Goal: Check status: Verify the current state of an ongoing process or item

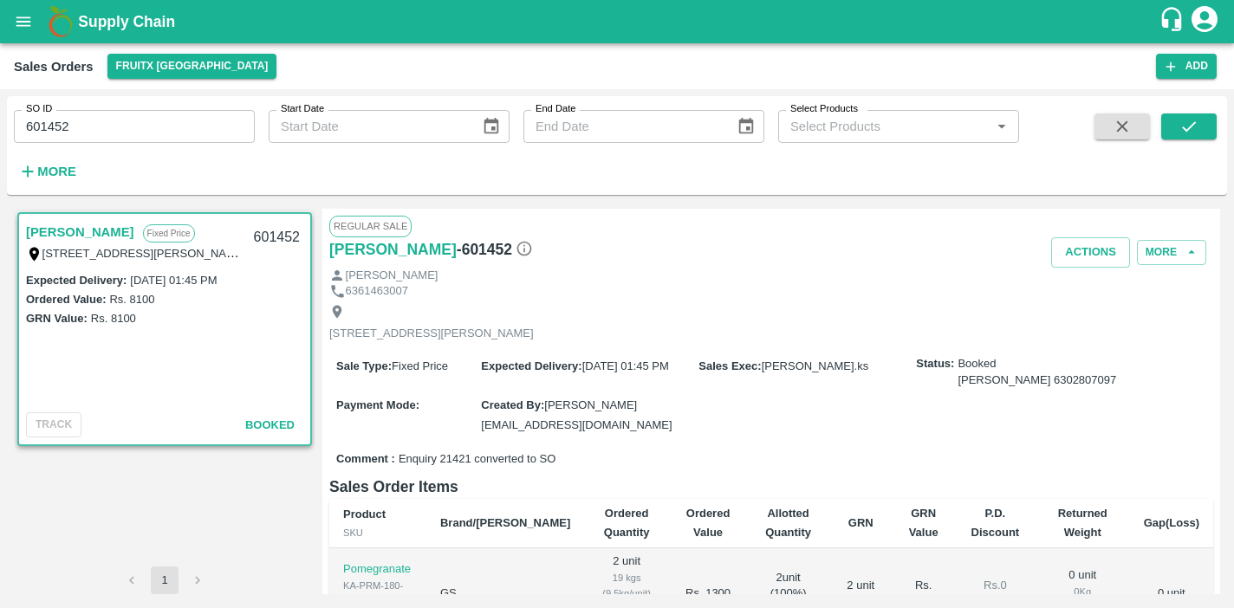
scroll to position [188, 0]
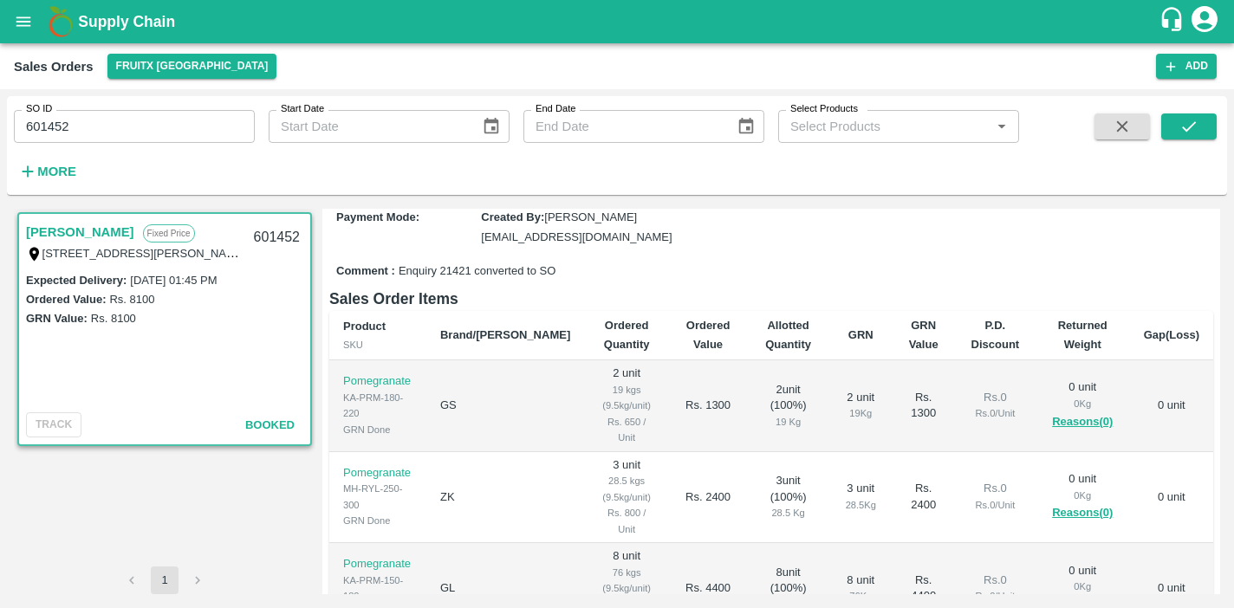
click at [146, 134] on input "601452" at bounding box center [134, 126] width 241 height 33
type input "6"
click at [58, 178] on strong "More" at bounding box center [56, 172] width 39 height 14
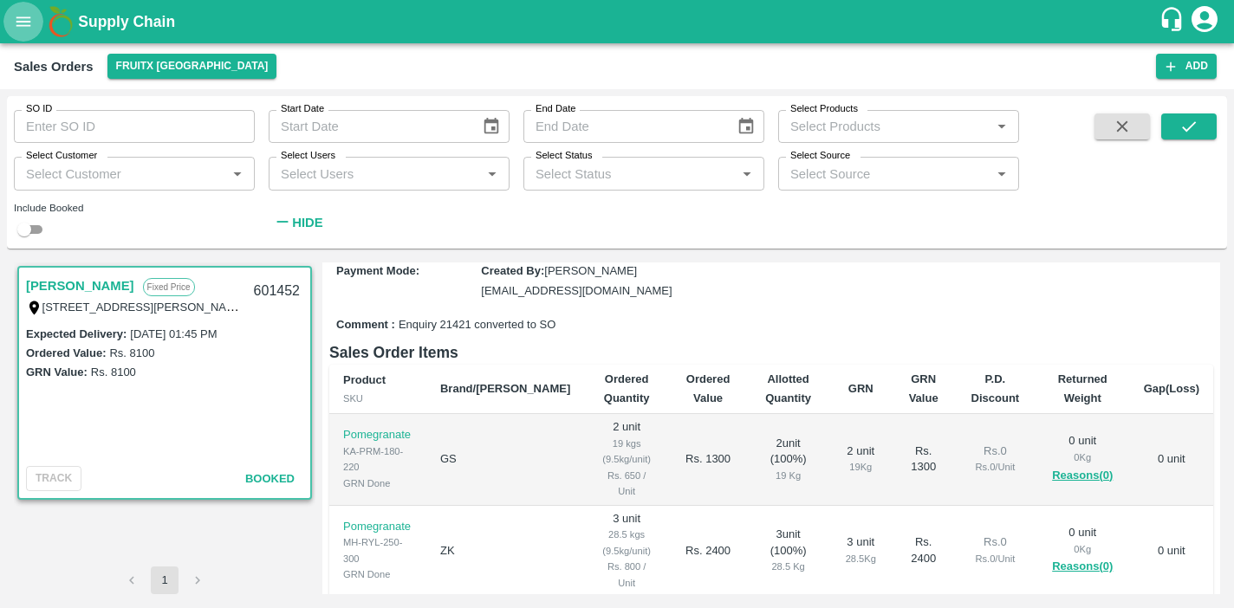
click at [22, 32] on button "open drawer" at bounding box center [23, 22] width 40 height 40
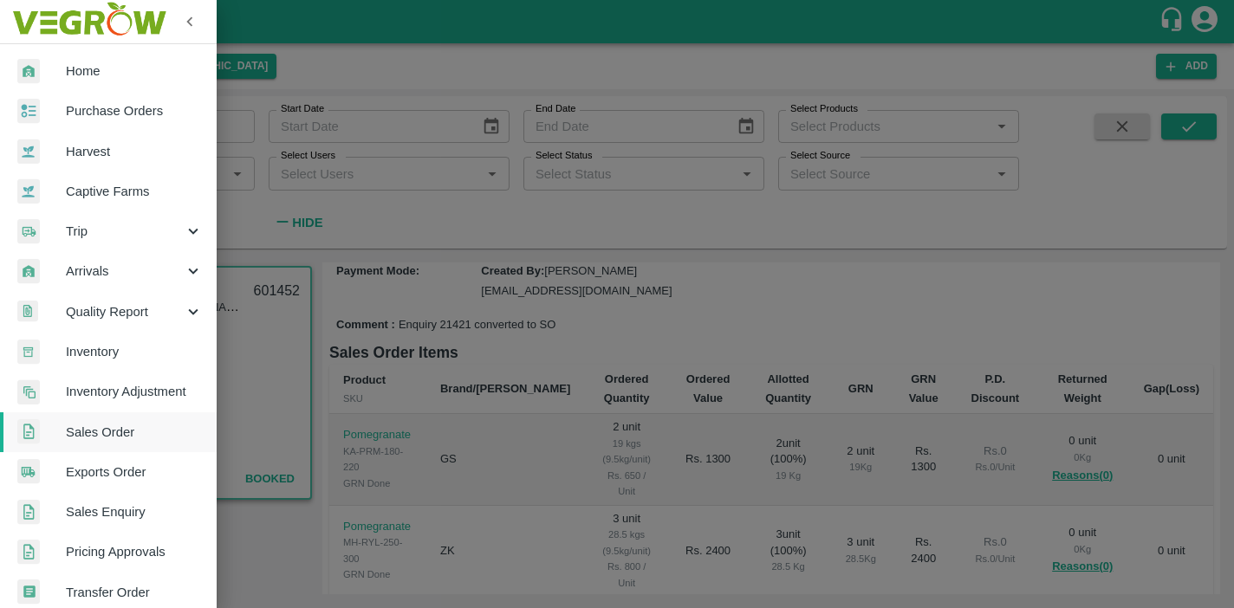
click at [80, 117] on span "Purchase Orders" at bounding box center [134, 110] width 137 height 19
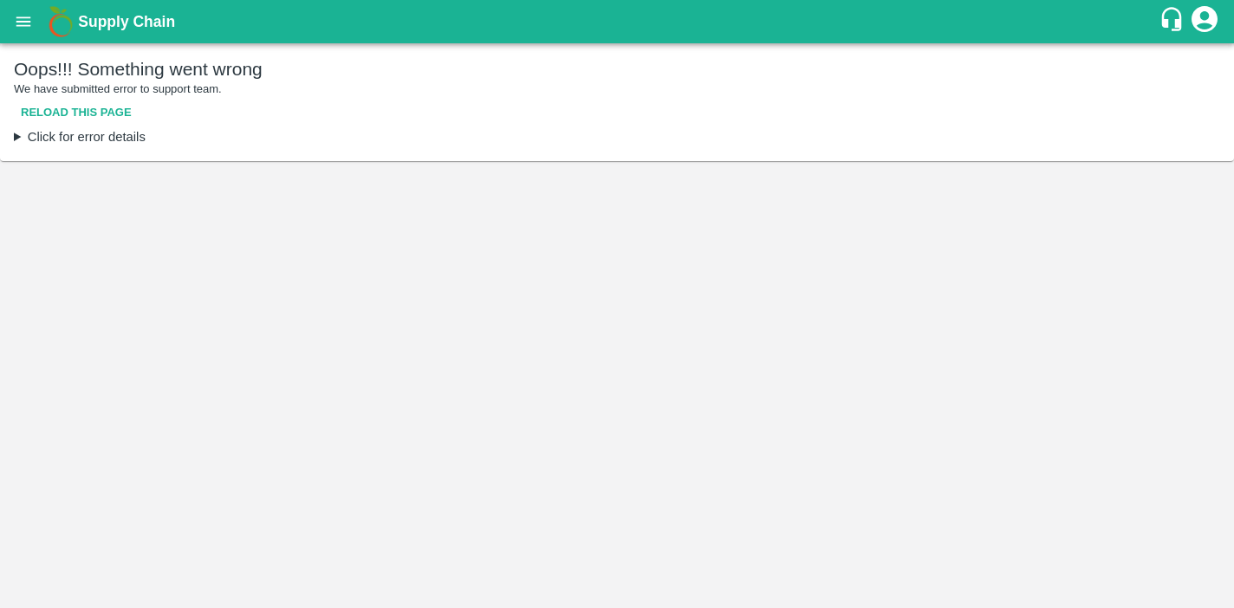
click at [83, 114] on button "Reload this page" at bounding box center [76, 113] width 125 height 30
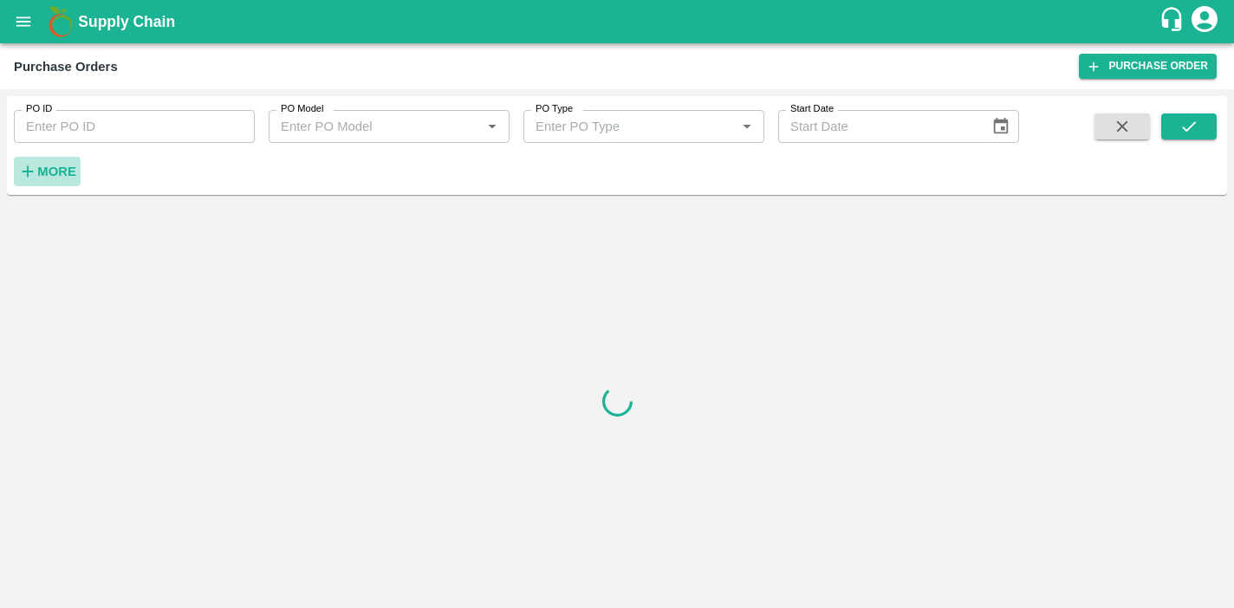
click at [53, 174] on strong "More" at bounding box center [56, 172] width 39 height 14
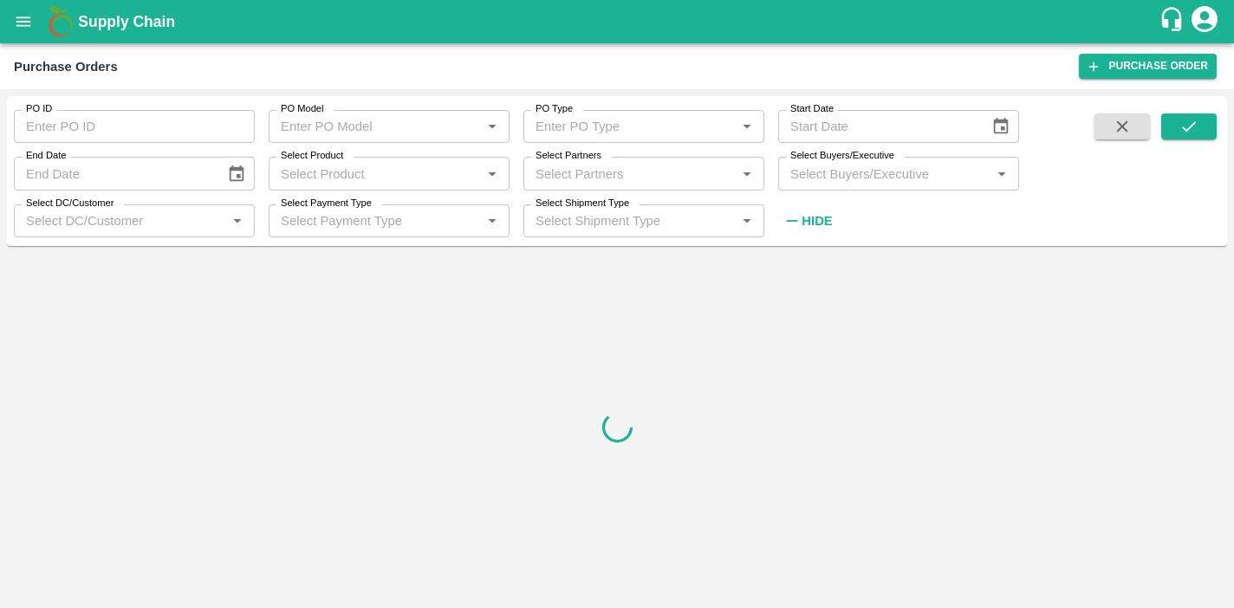
click at [878, 171] on input "Select Buyers/Executive" at bounding box center [884, 173] width 202 height 23
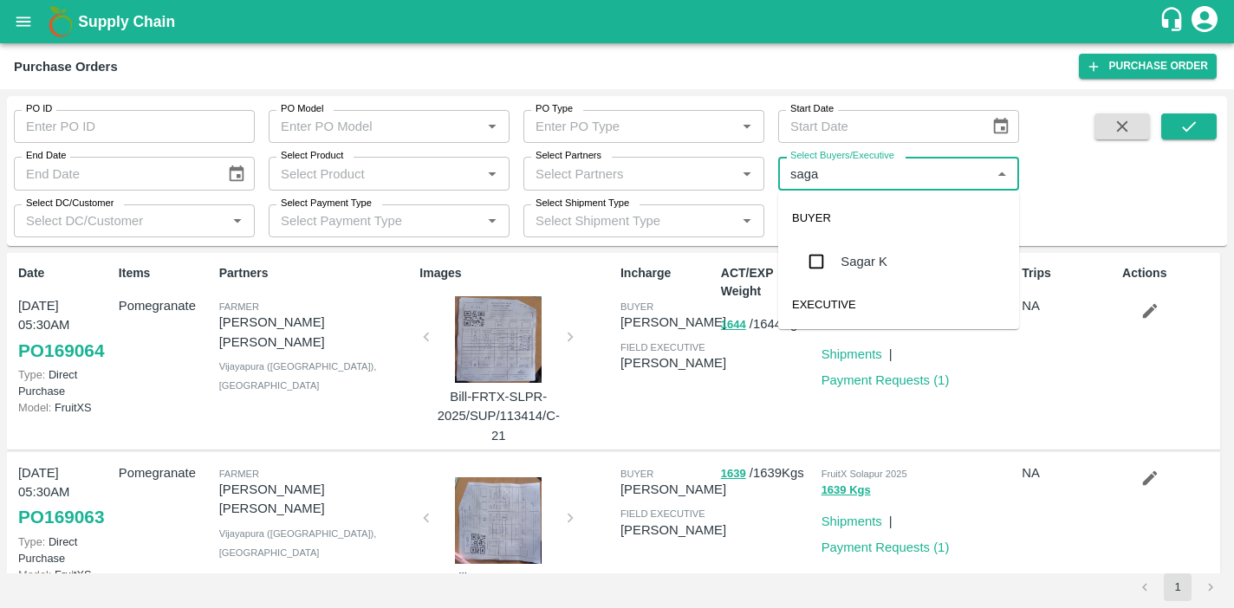
type input "sagar"
click at [835, 262] on div "Sagar K" at bounding box center [898, 261] width 241 height 45
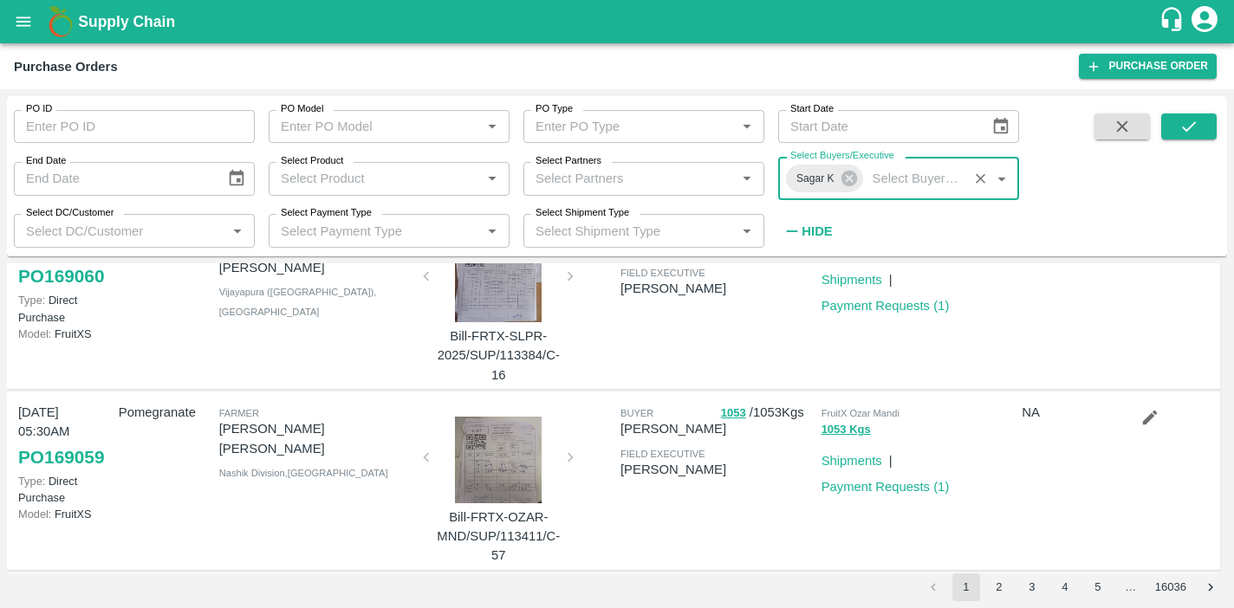
scroll to position [792, 0]
click at [498, 471] on div at bounding box center [498, 462] width 130 height 87
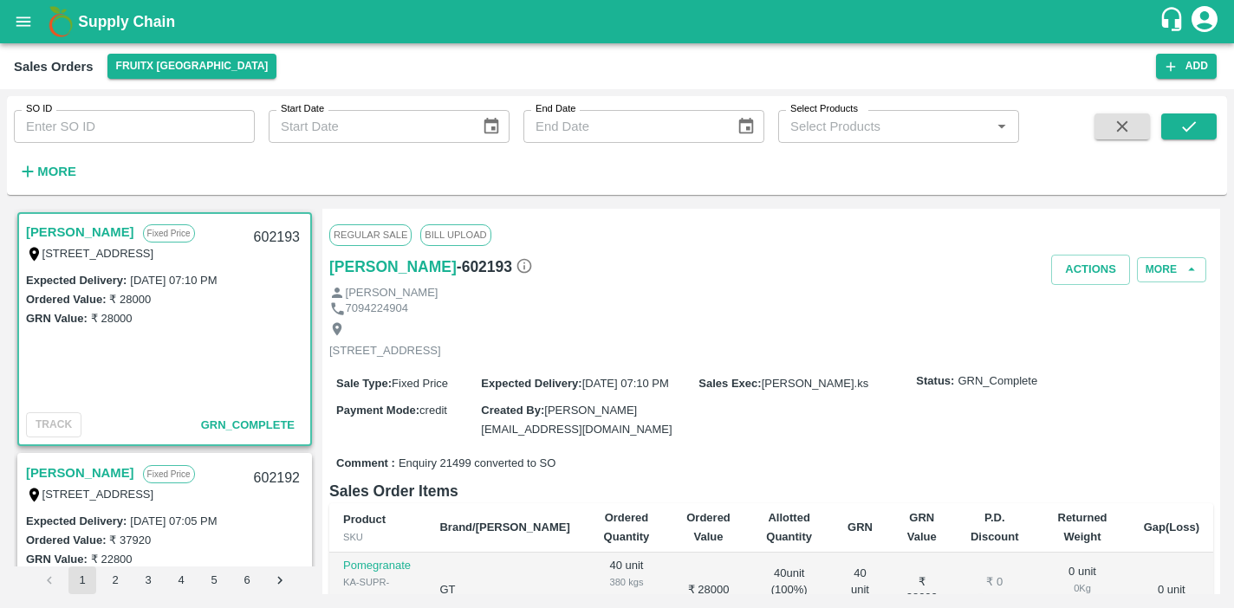
click at [39, 163] on h6 "More" at bounding box center [56, 171] width 39 height 23
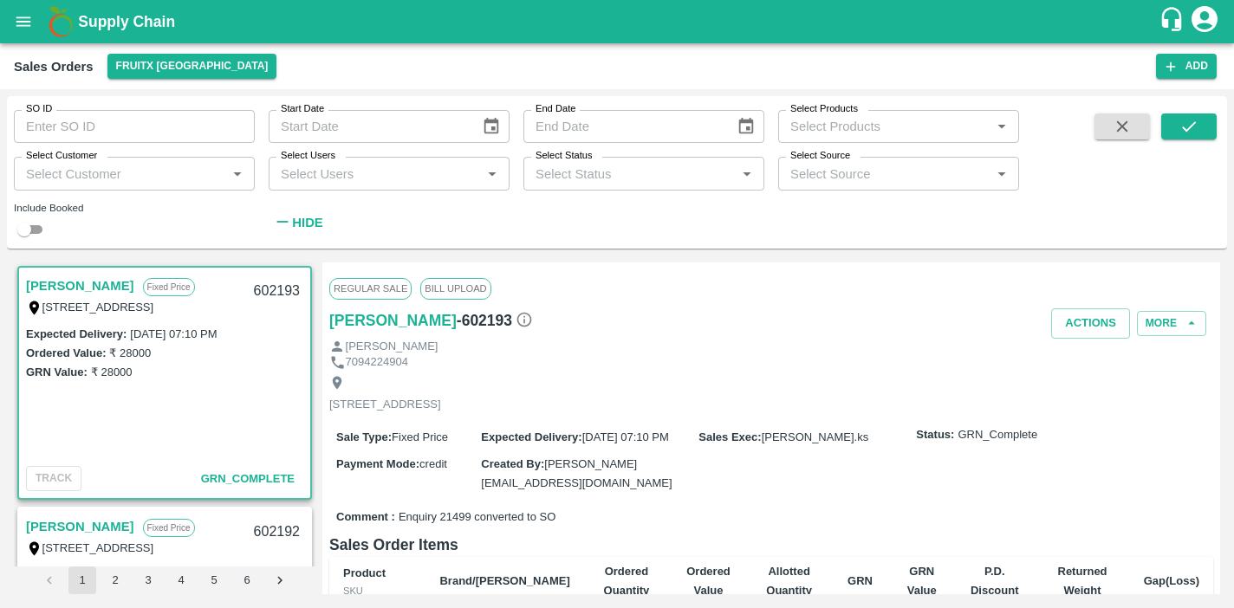
click at [827, 176] on input "Select Source" at bounding box center [884, 173] width 202 height 23
type input "sagar"
click at [36, 30] on button "open drawer" at bounding box center [23, 22] width 40 height 40
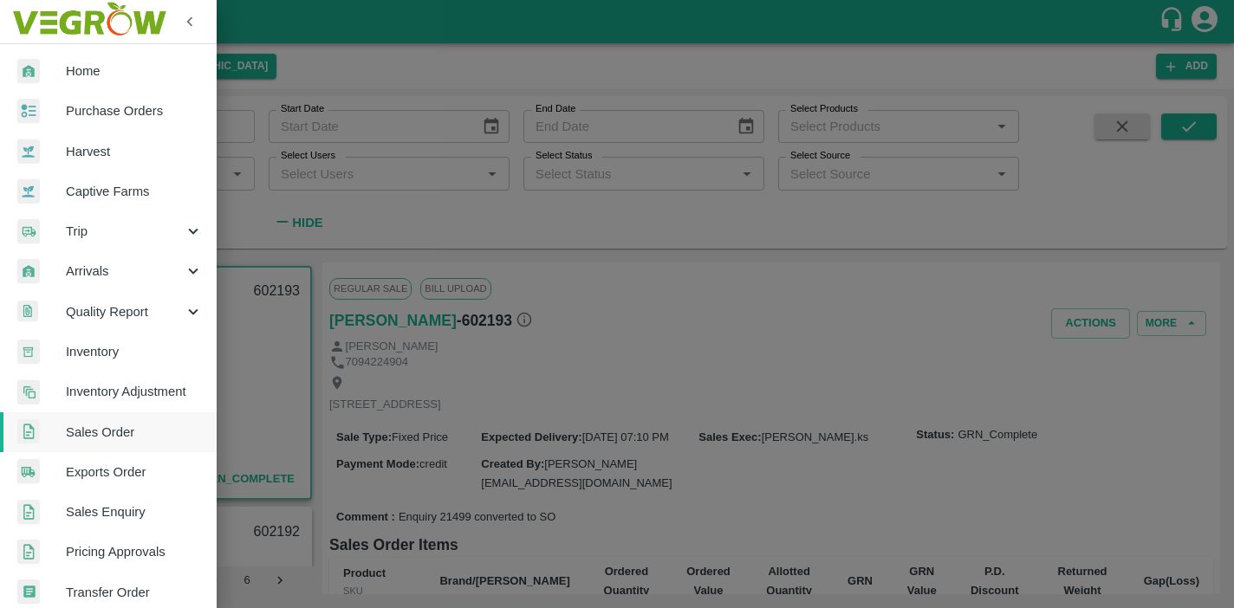
click at [88, 109] on span "Purchase Orders" at bounding box center [134, 110] width 137 height 19
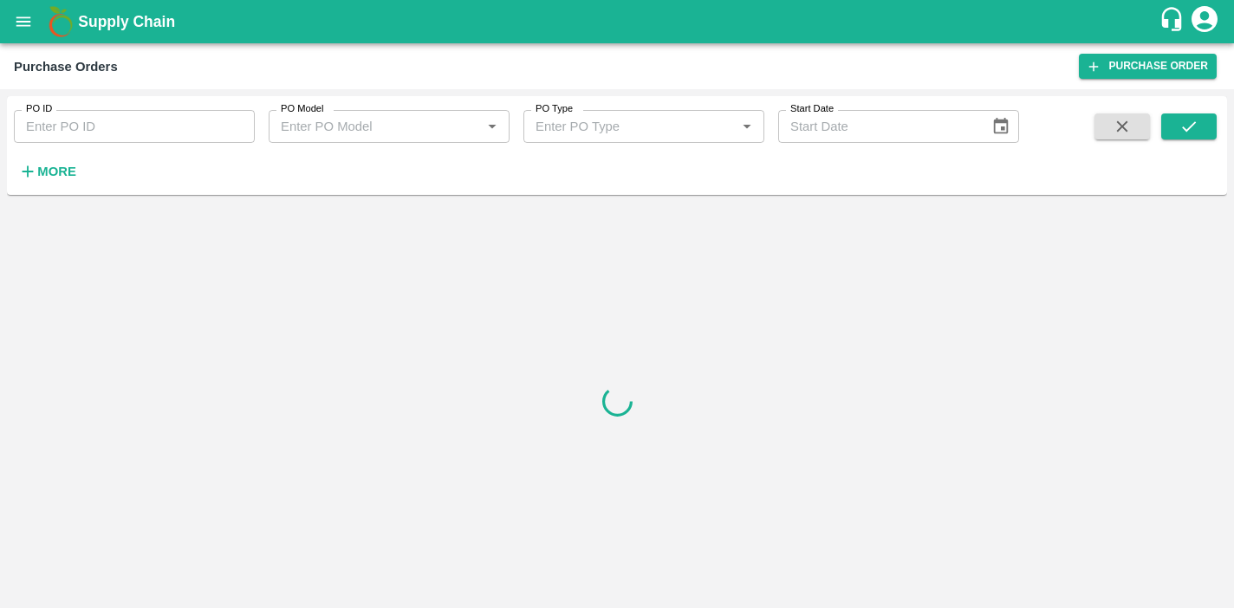
click at [48, 172] on strong "More" at bounding box center [56, 172] width 39 height 14
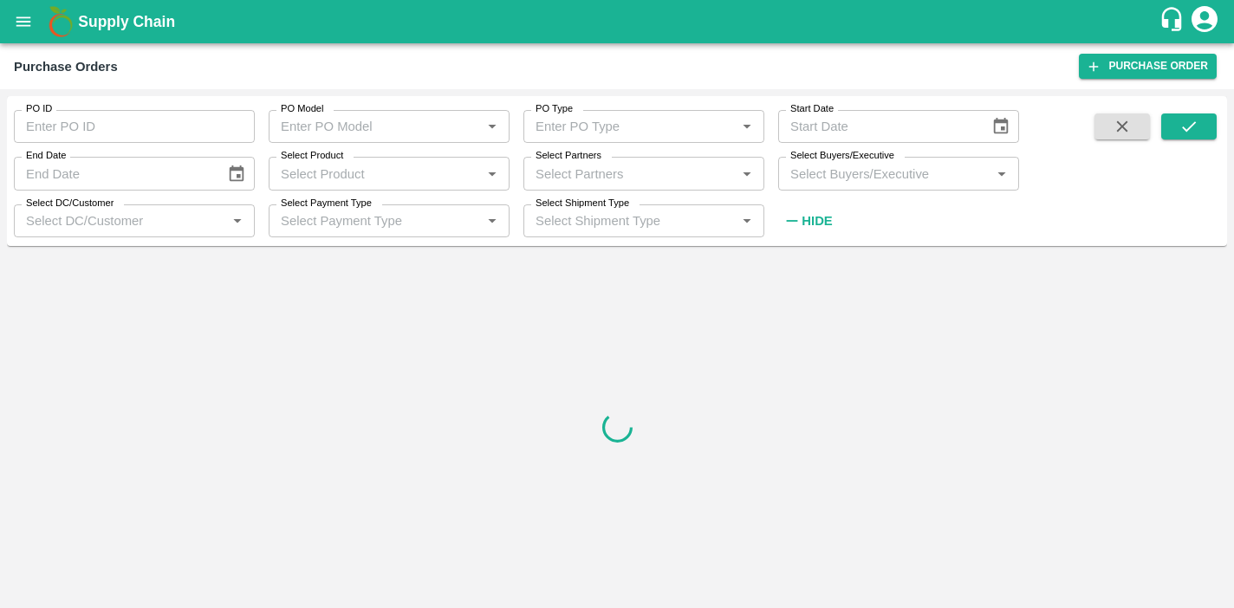
click at [867, 181] on input "Select Buyers/Executive" at bounding box center [884, 173] width 202 height 23
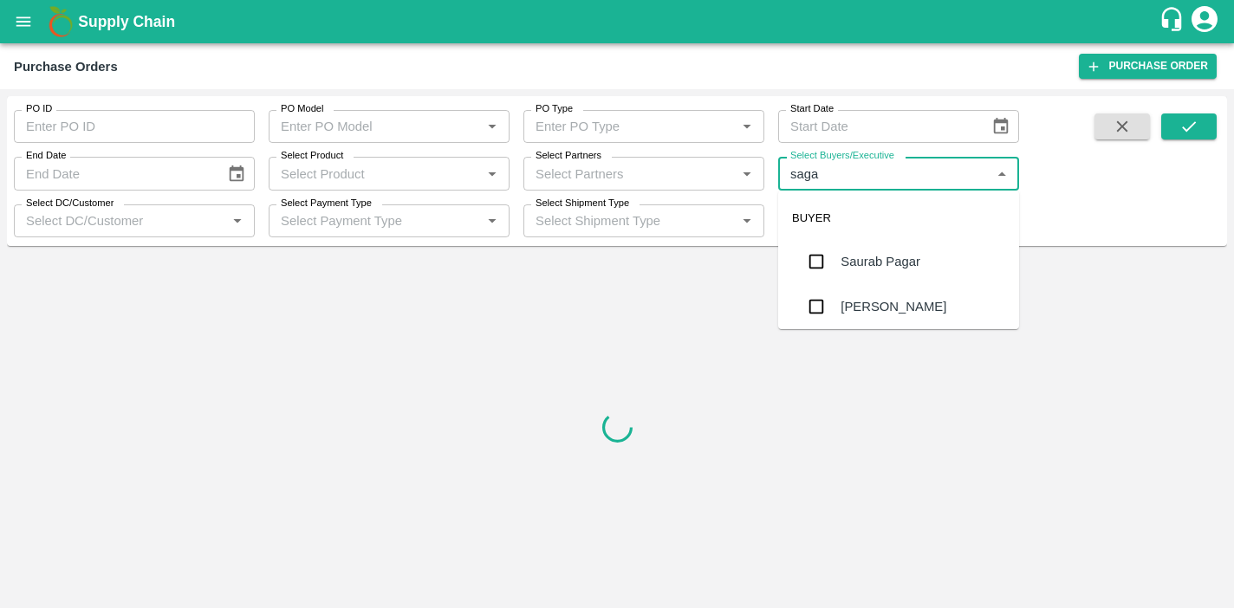
type input "sagar"
click at [822, 257] on input "checkbox" at bounding box center [816, 261] width 35 height 35
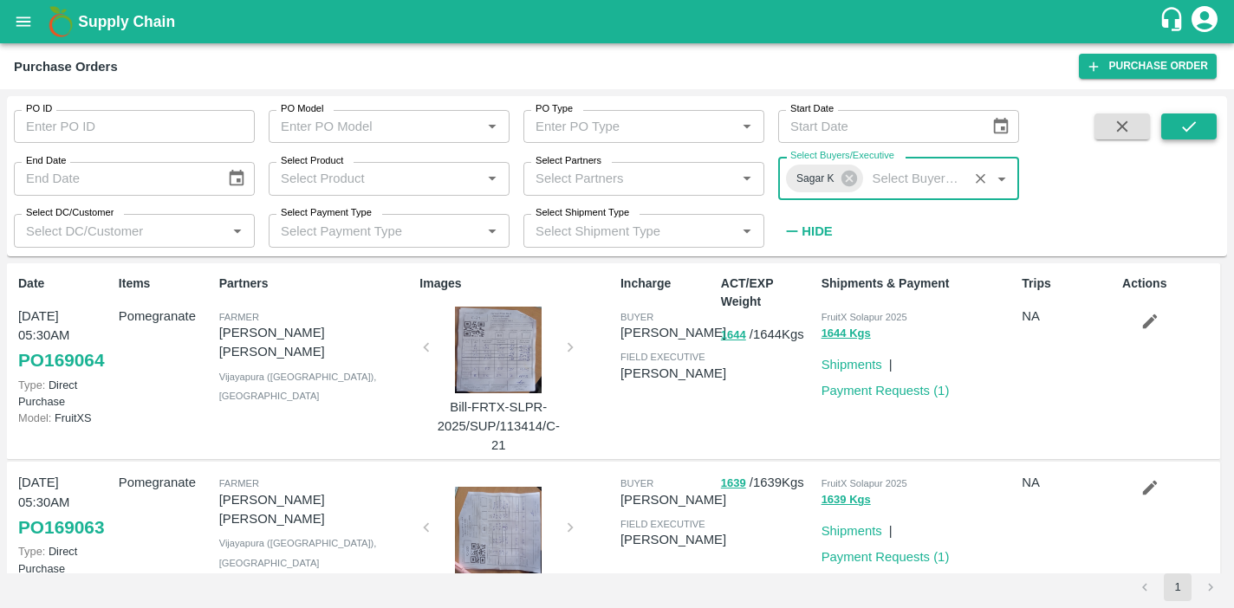
click at [1205, 130] on button "submit" at bounding box center [1188, 127] width 55 height 26
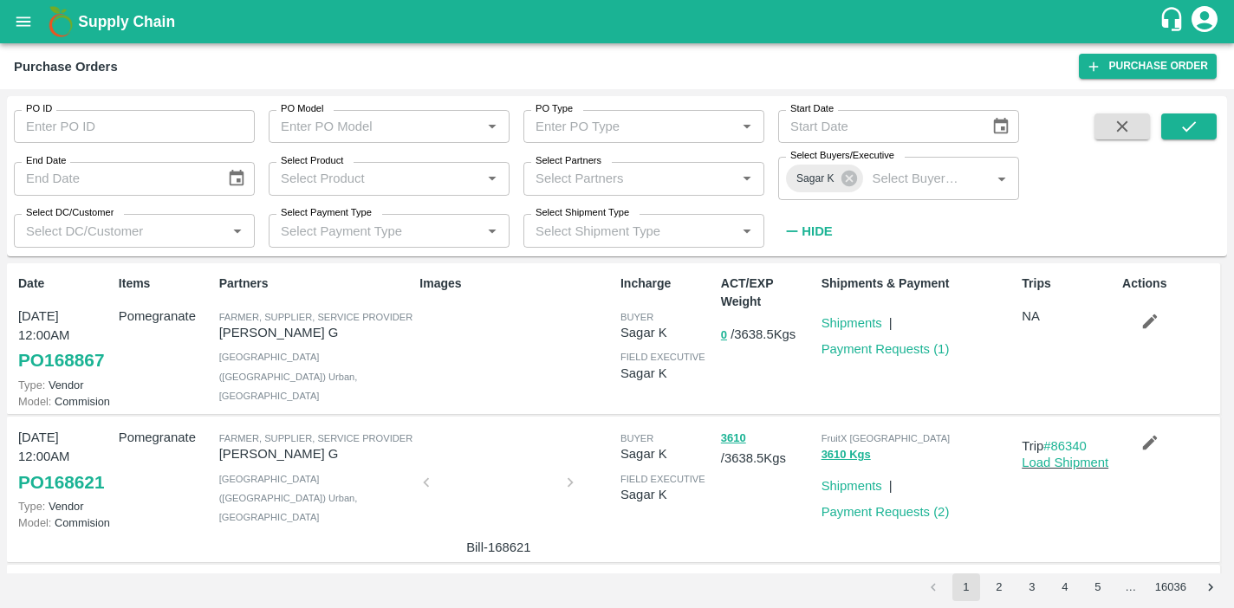
click at [515, 354] on div "Images" at bounding box center [513, 339] width 201 height 142
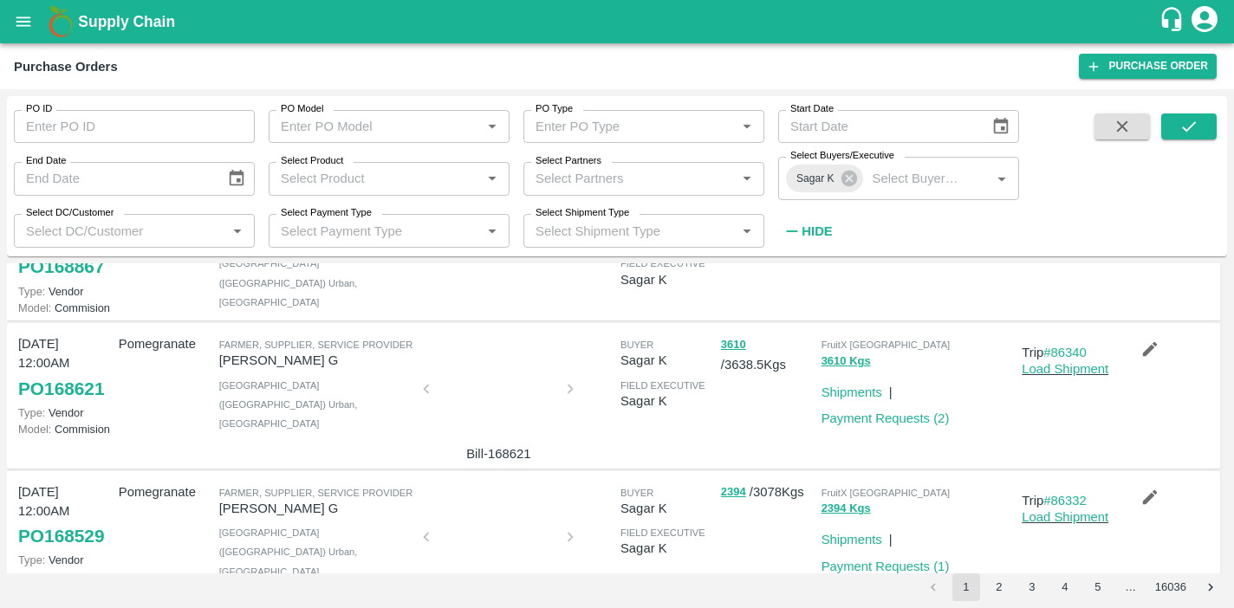
scroll to position [88, 0]
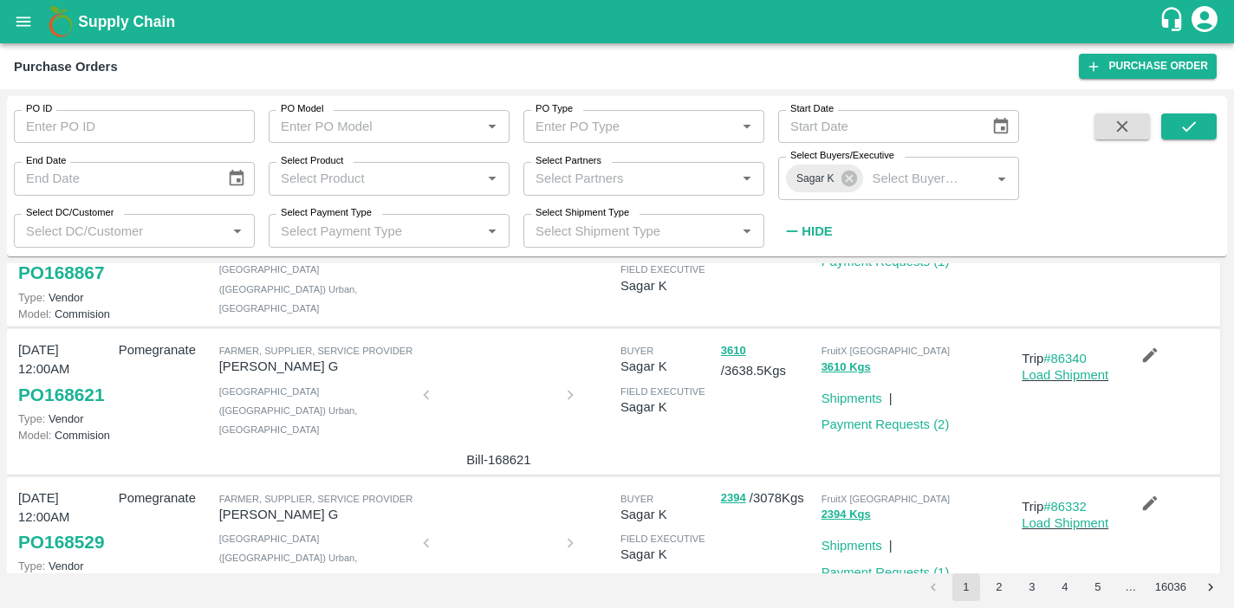
click at [497, 426] on div at bounding box center [498, 400] width 130 height 92
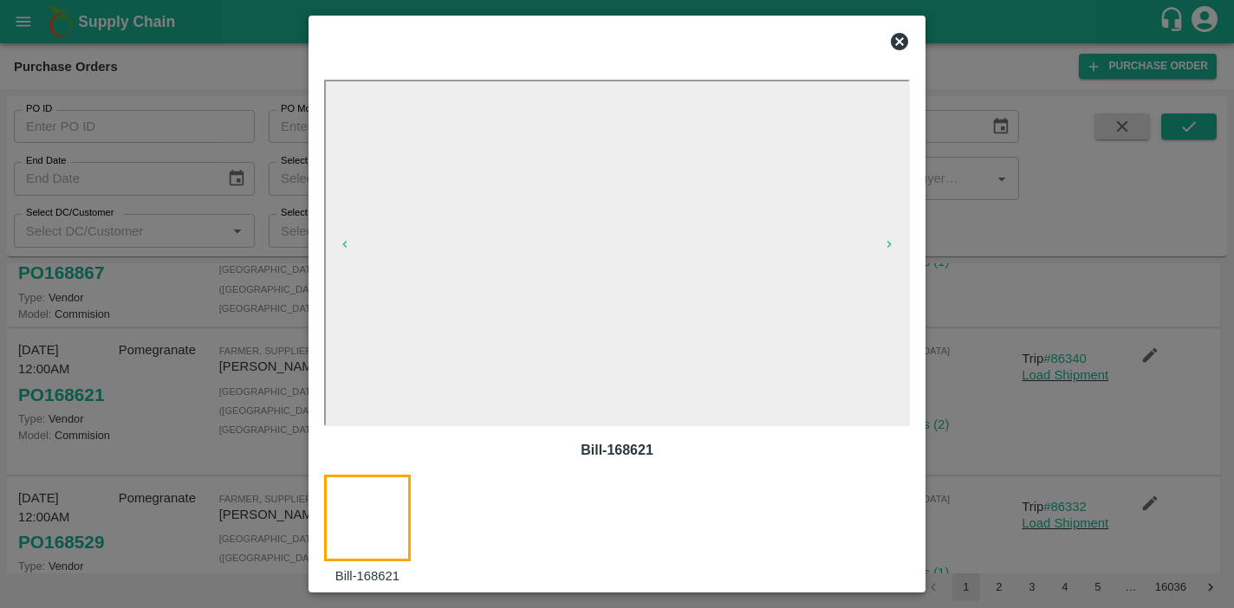
click at [900, 36] on icon at bounding box center [899, 41] width 17 height 17
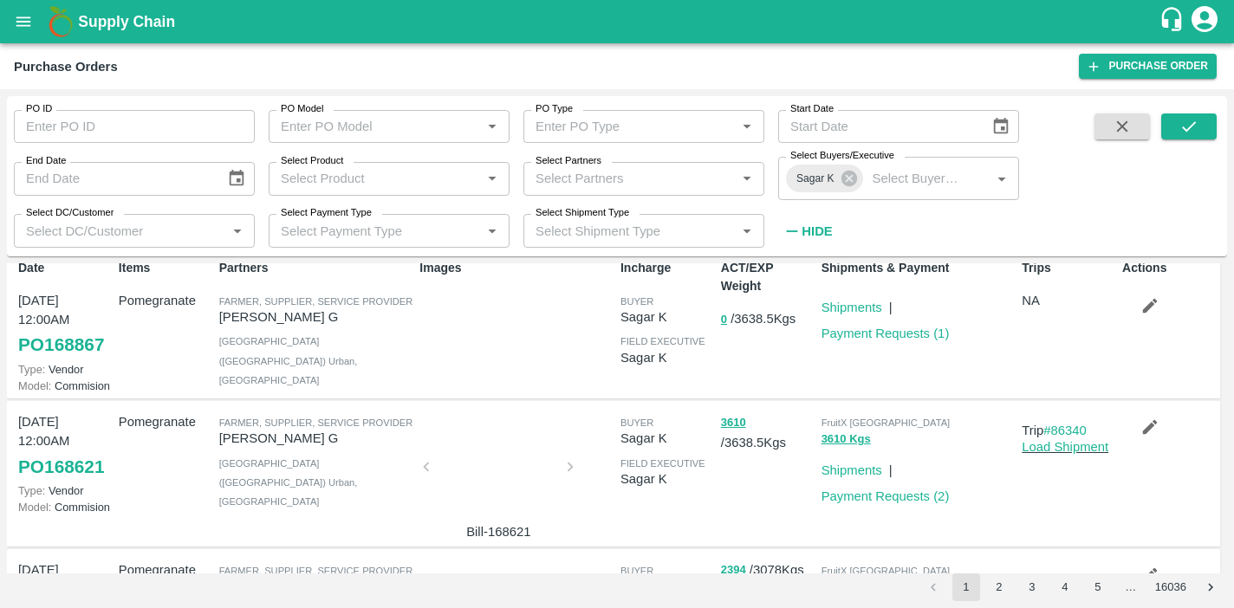
scroll to position [0, 0]
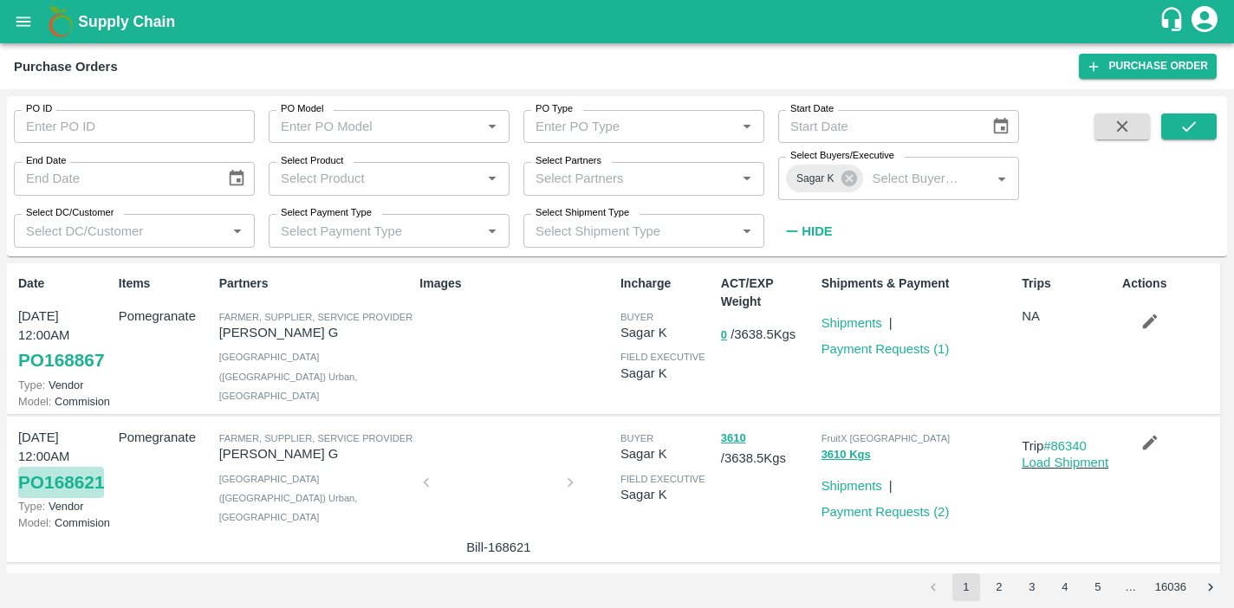
click at [67, 482] on link "PO 168621" at bounding box center [61, 482] width 86 height 31
click at [75, 360] on link "PO 168867" at bounding box center [61, 360] width 86 height 31
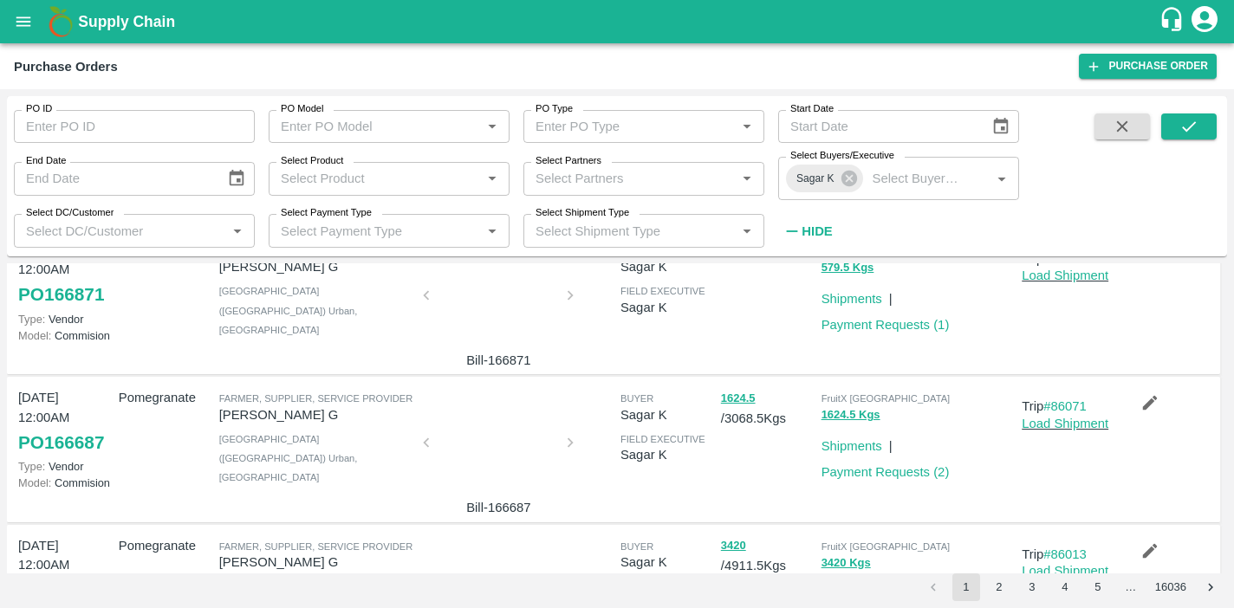
scroll to position [905, 0]
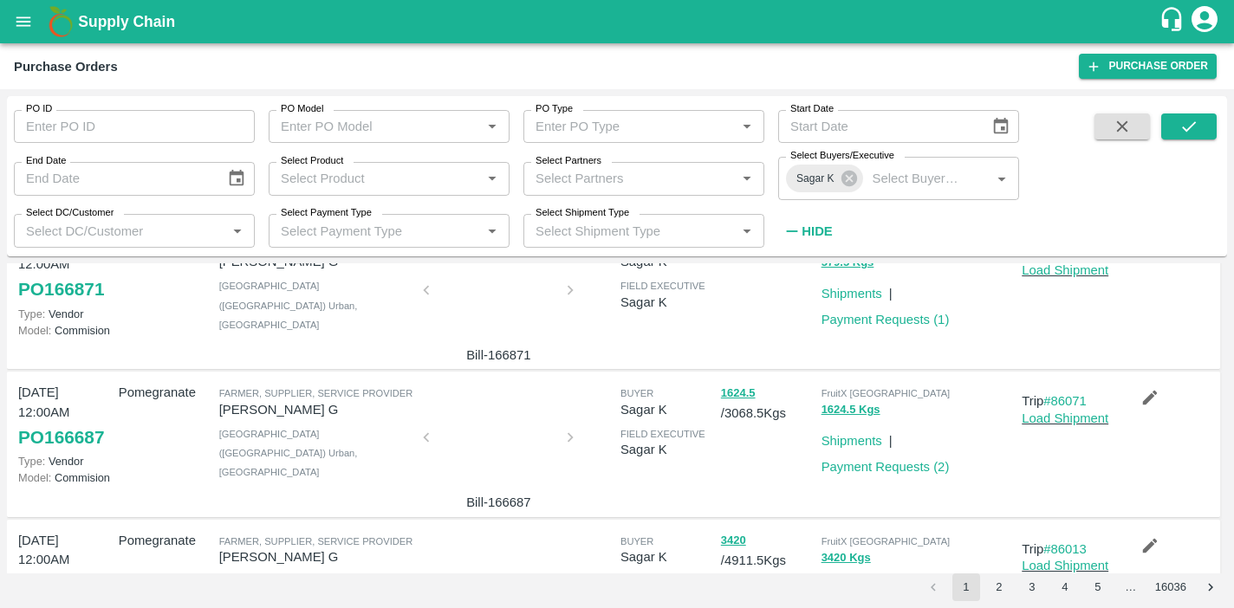
click at [63, 435] on link "PO 166687" at bounding box center [61, 437] width 86 height 31
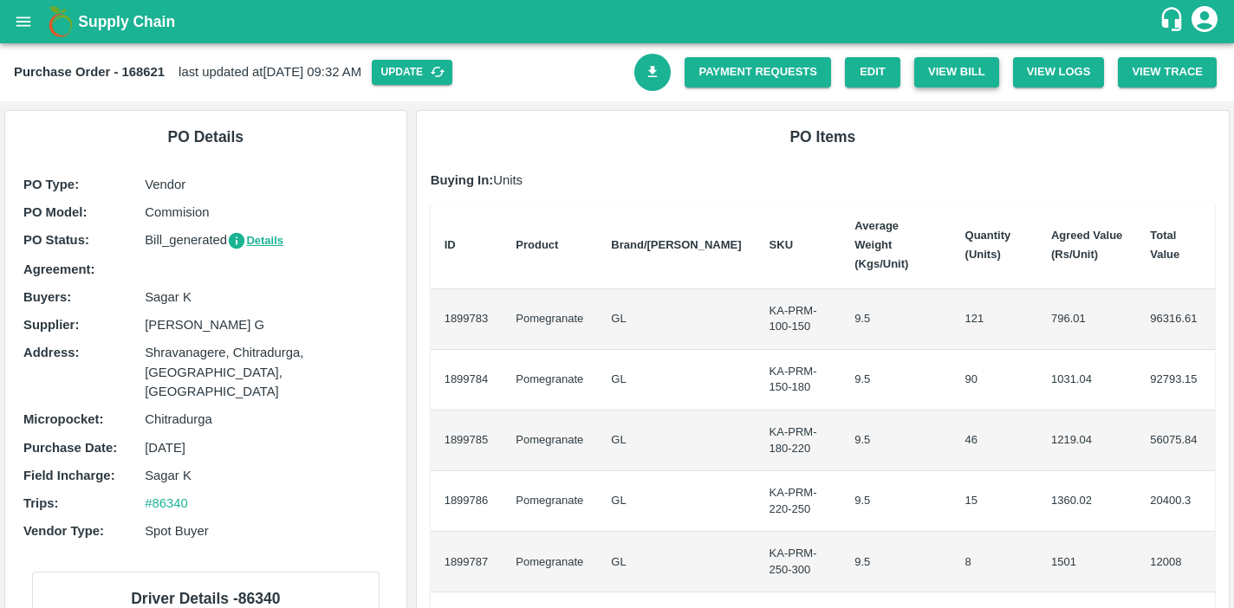
click at [932, 70] on button "View Bill" at bounding box center [956, 72] width 85 height 30
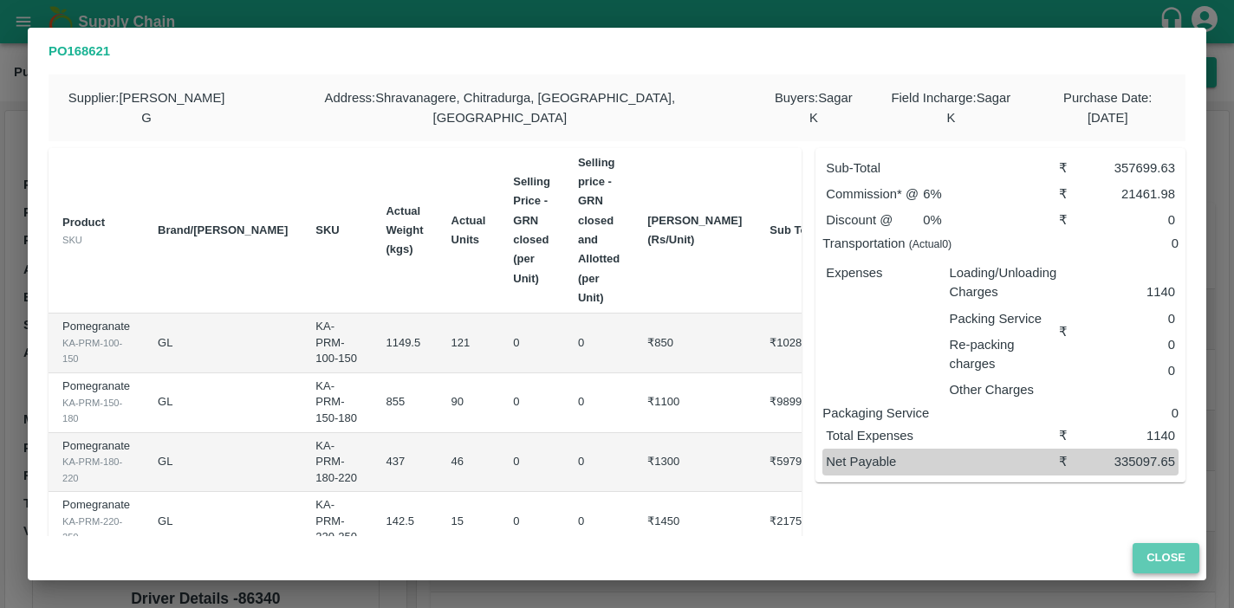
click at [1169, 555] on button "Close" at bounding box center [1166, 558] width 67 height 30
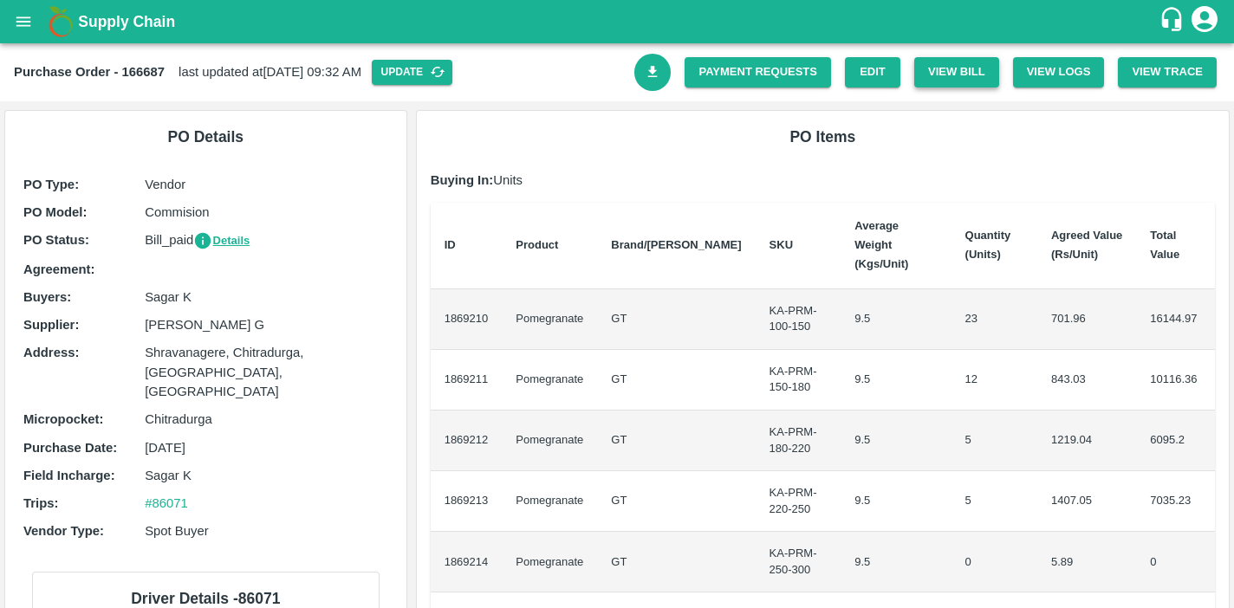
click at [929, 77] on button "View Bill" at bounding box center [956, 72] width 85 height 30
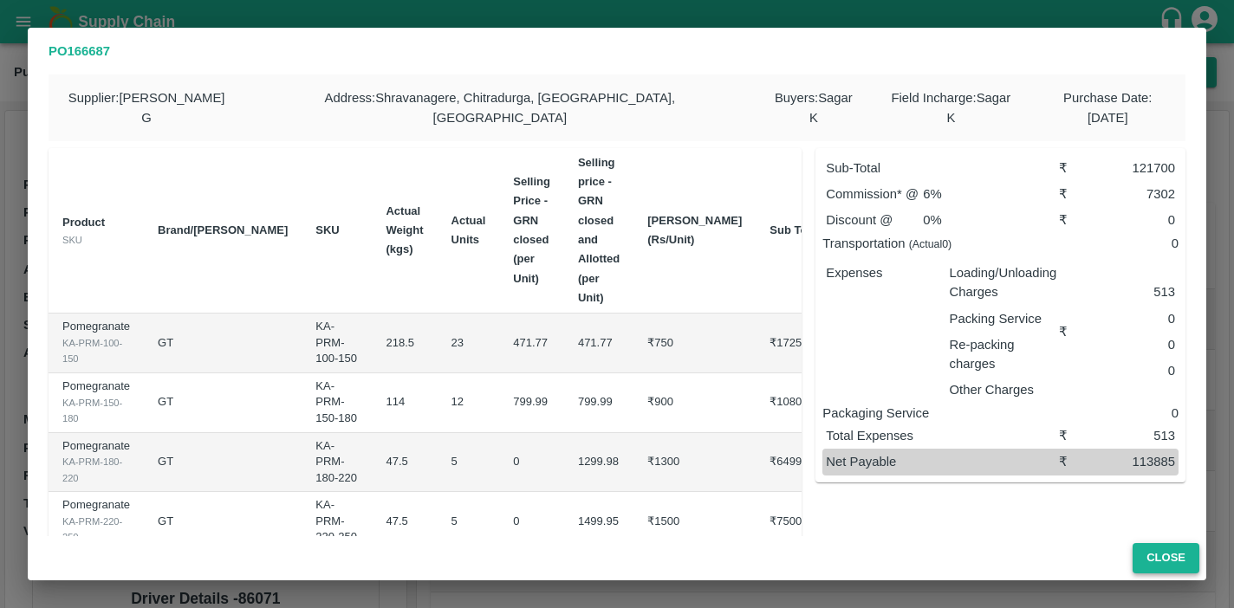
click at [1173, 548] on button "Close" at bounding box center [1166, 558] width 67 height 30
